Goal: Information Seeking & Learning: Learn about a topic

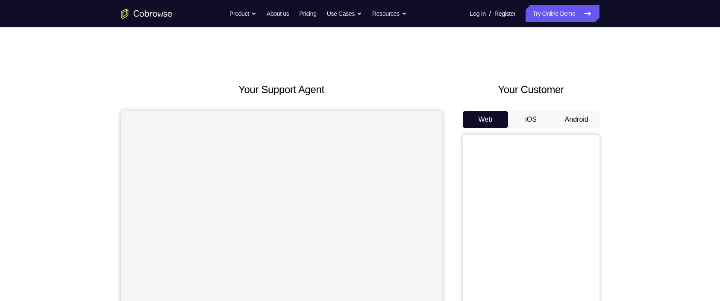
click at [564, 116] on button "Android" at bounding box center [577, 119] width 46 height 17
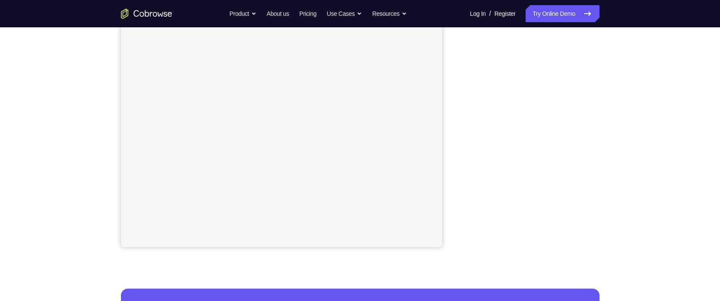
scroll to position [145, 0]
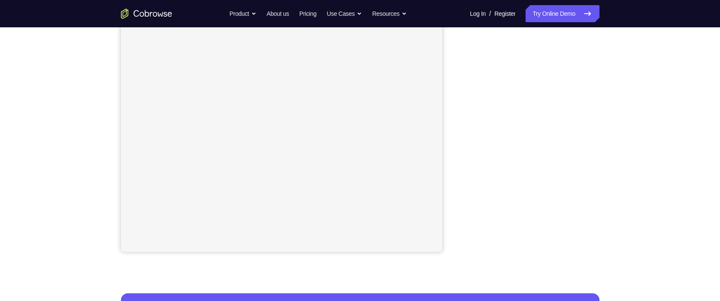
click at [634, 139] on div "Your Support Agent Your Customer Web iOS Android Next Steps We’d be happy to gi…" at bounding box center [360, 163] width 720 height 563
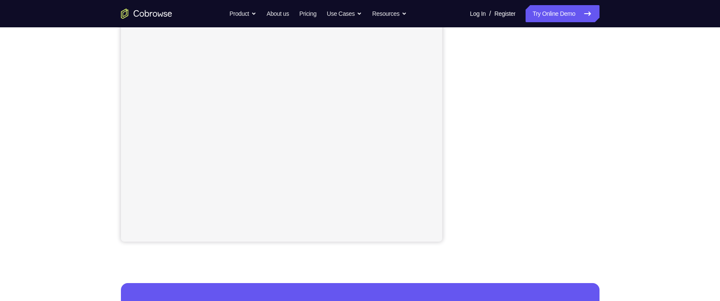
scroll to position [158, 0]
